Goal: Transaction & Acquisition: Purchase product/service

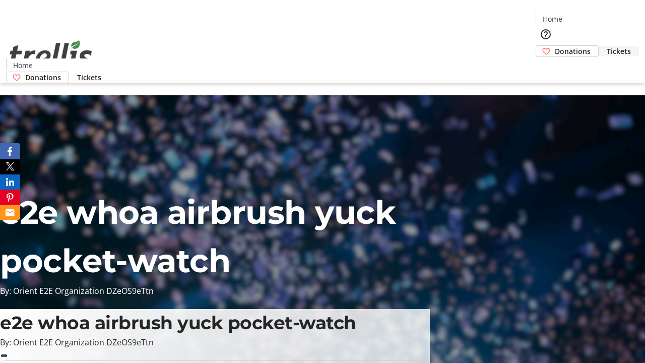
click at [606, 46] on span "Tickets" at bounding box center [618, 51] width 24 height 11
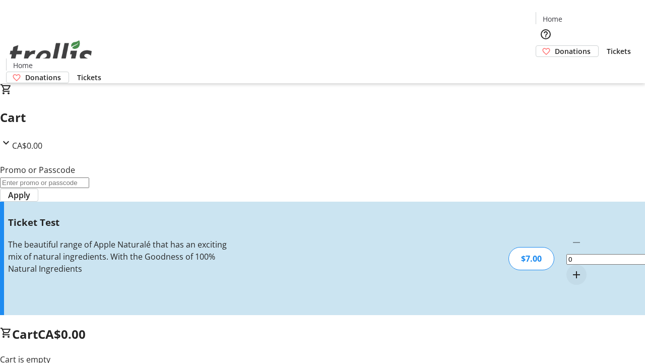
click at [570, 268] on mat-icon "Increment by one" at bounding box center [576, 274] width 12 height 12
type input "1"
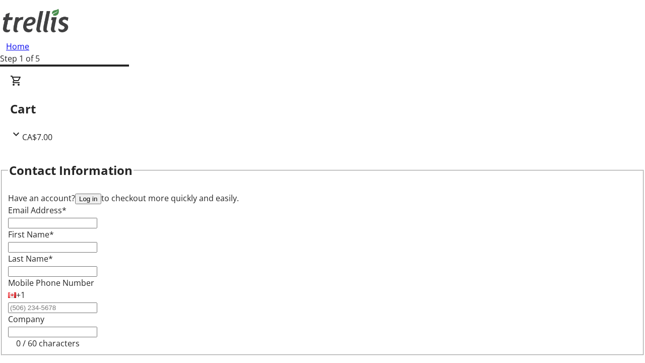
click at [101, 193] on button "Log in" at bounding box center [88, 198] width 26 height 11
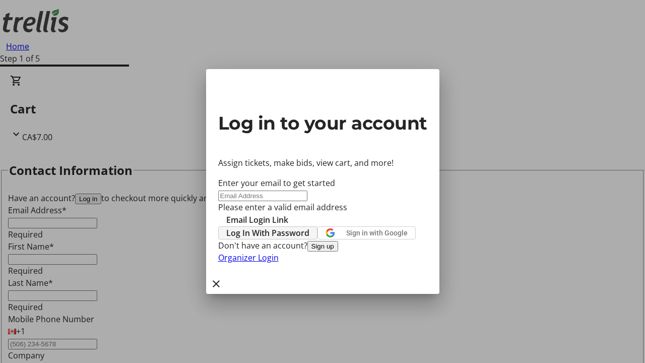
click at [309, 227] on span "Log In With Password" at bounding box center [267, 233] width 83 height 12
